Goal: Navigation & Orientation: Find specific page/section

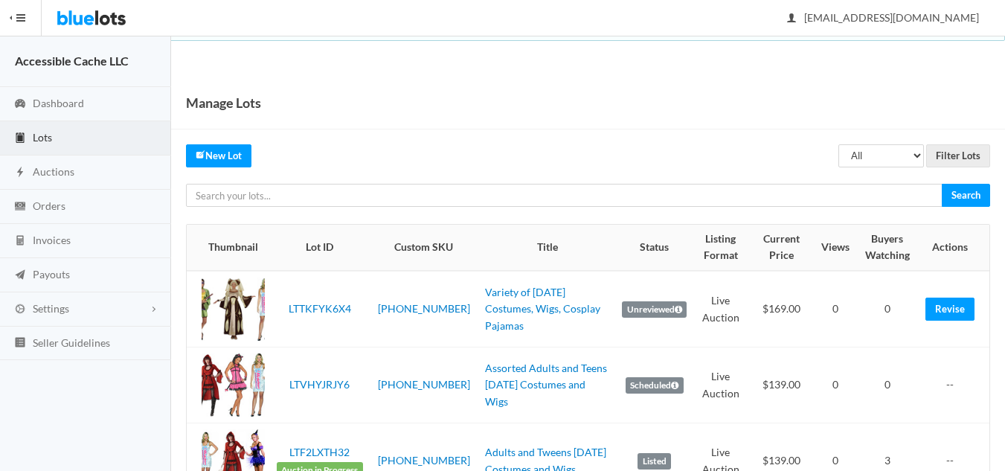
click at [36, 133] on span "Lots" at bounding box center [42, 137] width 19 height 13
click at [61, 101] on span "Dashboard" at bounding box center [58, 103] width 51 height 13
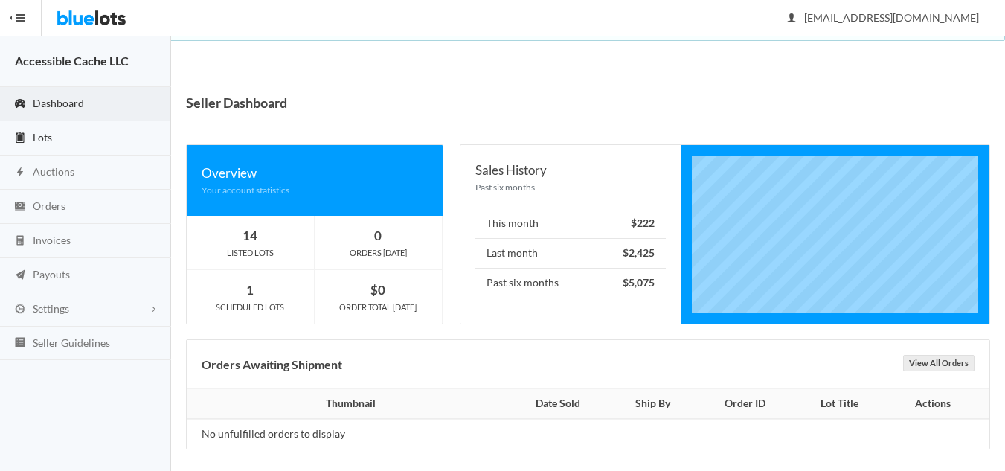
click at [38, 139] on span "Lots" at bounding box center [42, 137] width 19 height 13
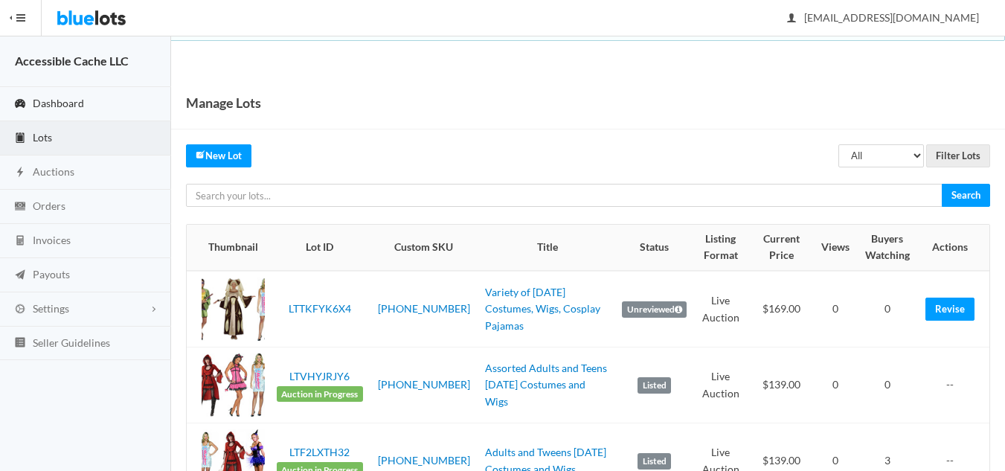
click at [62, 97] on span "Dashboard" at bounding box center [58, 103] width 51 height 13
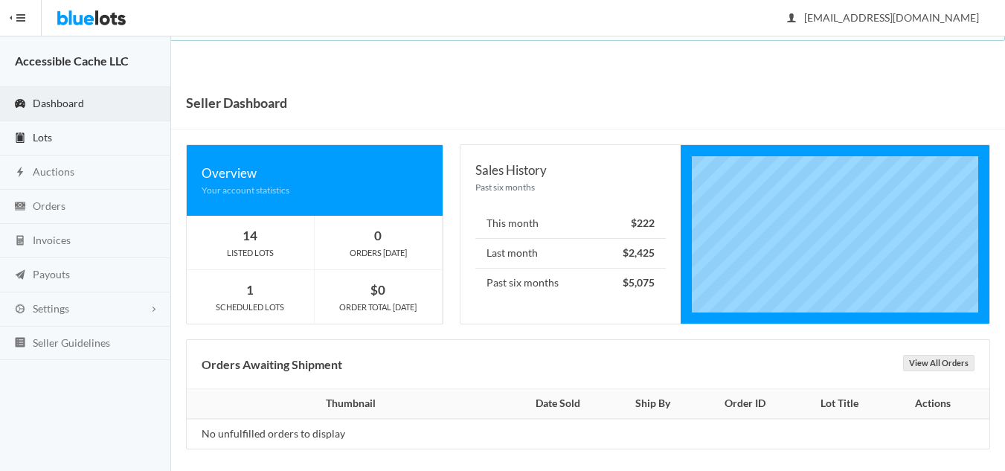
click at [49, 134] on span "Lots" at bounding box center [42, 137] width 19 height 13
